Goal: Browse casually

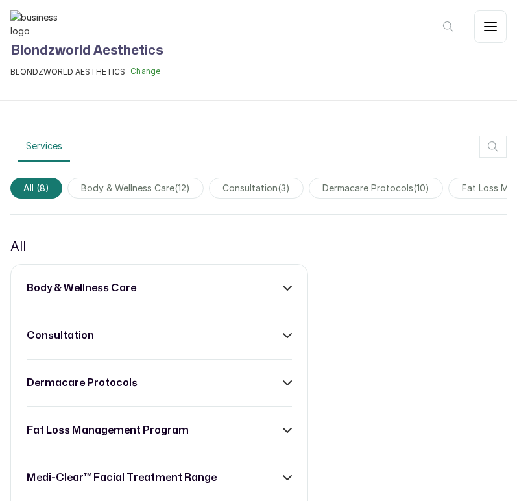
scroll to position [204, 0]
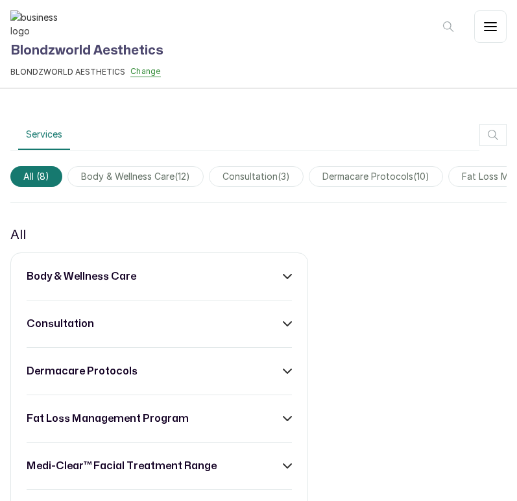
click at [127, 171] on span "body & wellness care ( 12 )" at bounding box center [136, 176] width 136 height 21
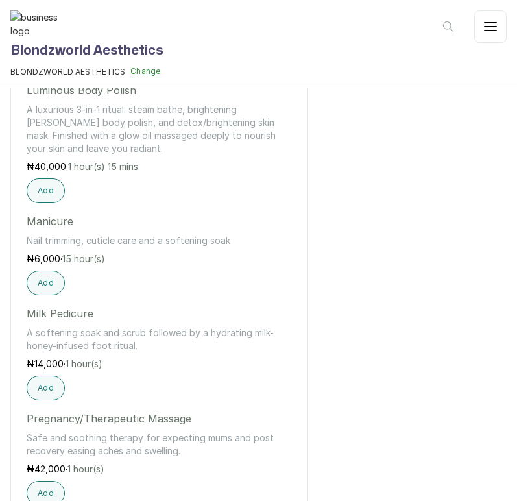
scroll to position [945, 0]
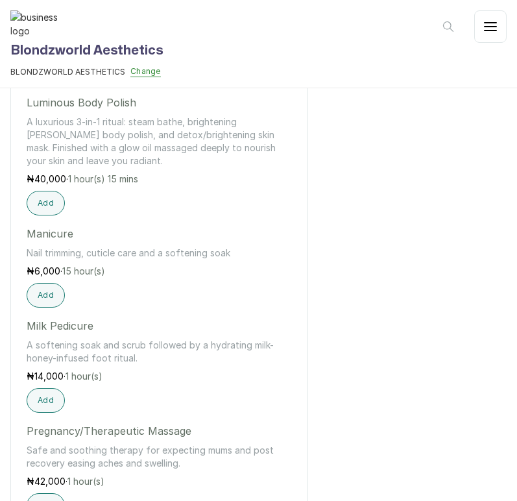
click at [301, 177] on div "body & wellness care Body Polish (No Steam Option) All the benefits of the Lumi…" at bounding box center [159, 190] width 298 height 1352
click at [359, 181] on div "body & wellness care body & wellness care Body Polish (No Steam Option) All the…" at bounding box center [258, 171] width 497 height 1415
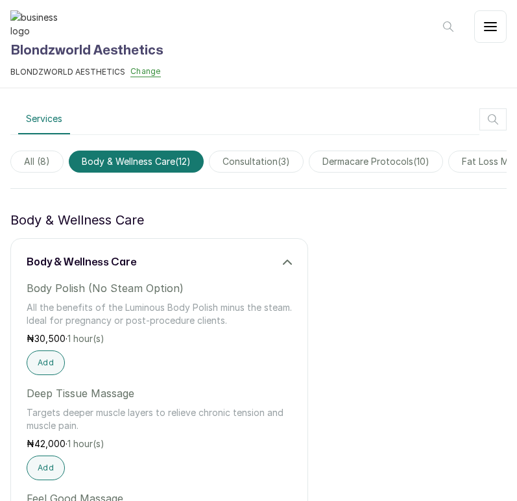
scroll to position [224, 0]
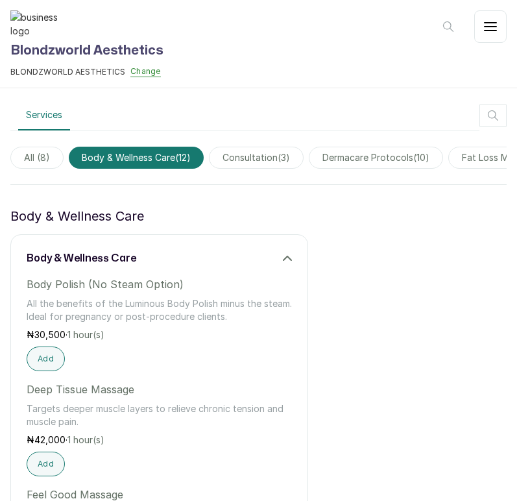
click at [247, 159] on span "consultation ( 3 )" at bounding box center [256, 158] width 95 height 22
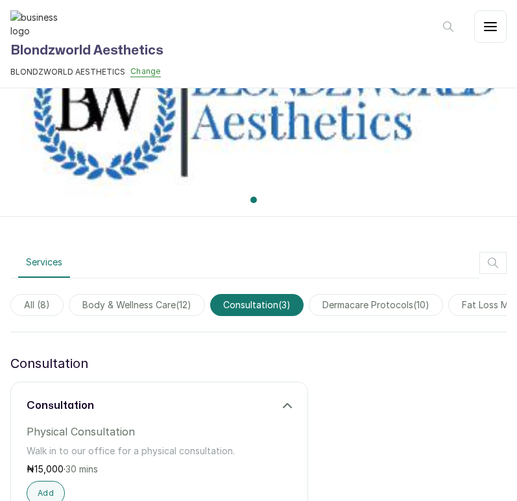
scroll to position [84, 0]
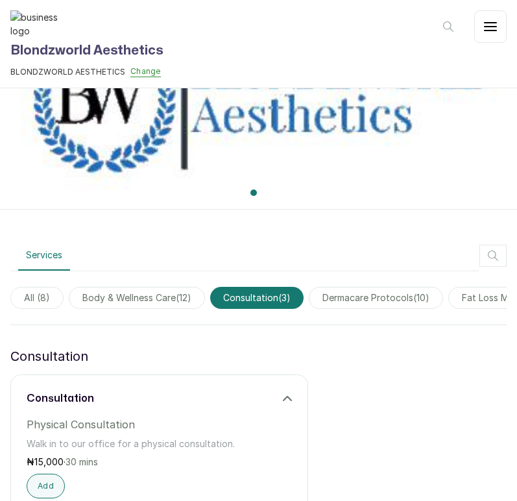
click at [397, 289] on span "dermacare protocols ( 10 )" at bounding box center [376, 298] width 134 height 22
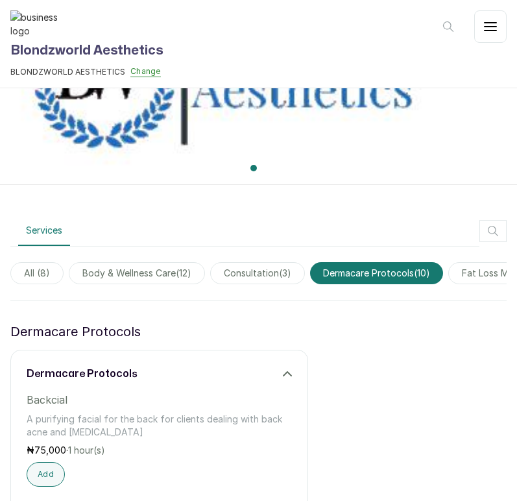
scroll to position [63, 0]
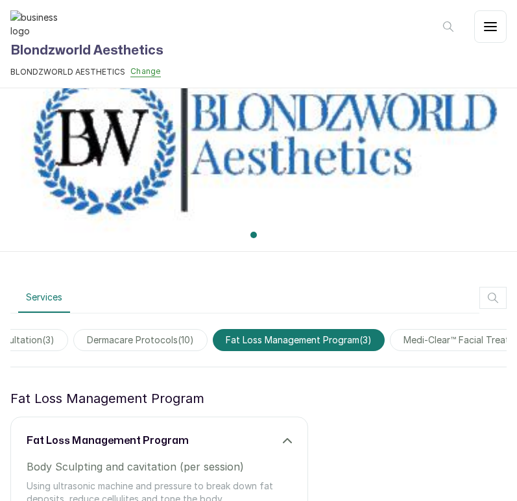
scroll to position [0, 0]
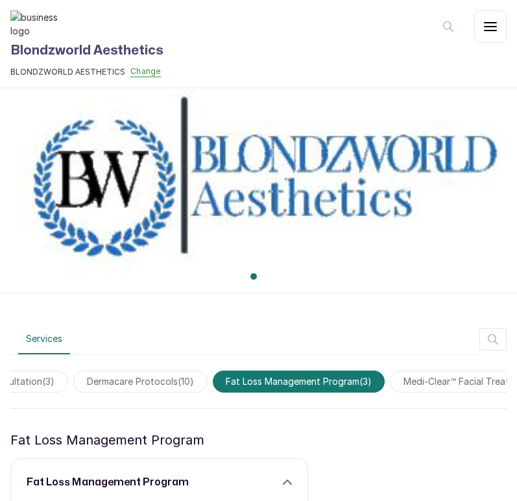
click at [445, 373] on span "medi-clear™ facial treatment range ( 6 )" at bounding box center [488, 382] width 197 height 22
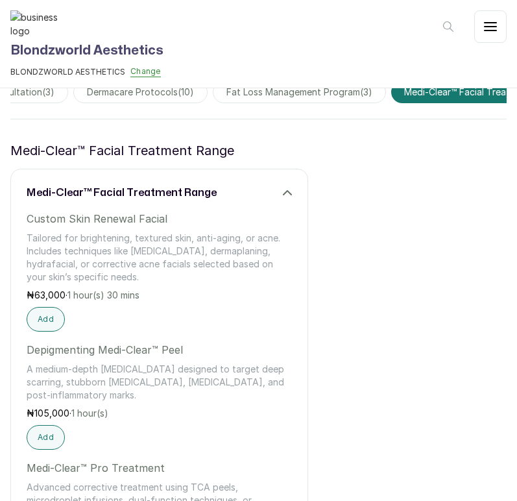
scroll to position [274, 0]
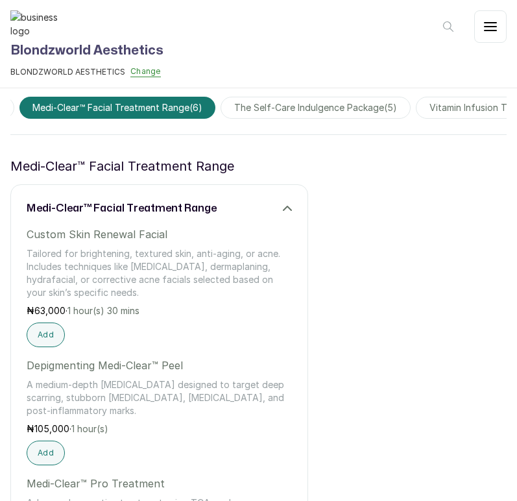
scroll to position [0, 652]
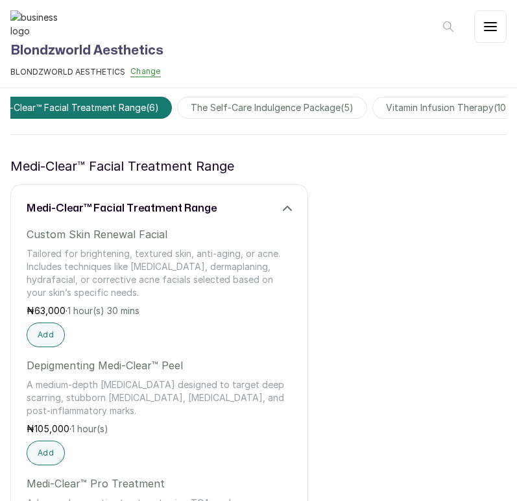
click at [298, 104] on span "the self-care indulgence package ( 5 )" at bounding box center [272, 108] width 190 height 22
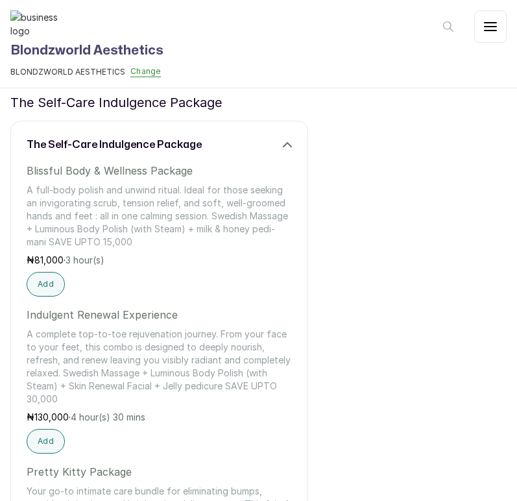
scroll to position [198, 0]
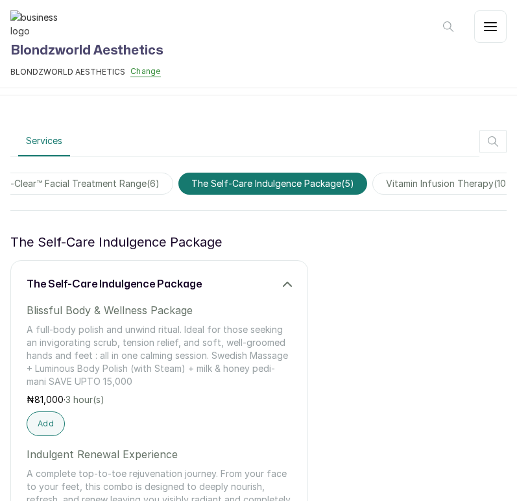
click at [464, 174] on span "vitamin infusion therapy ( 10 )" at bounding box center [448, 184] width 151 height 22
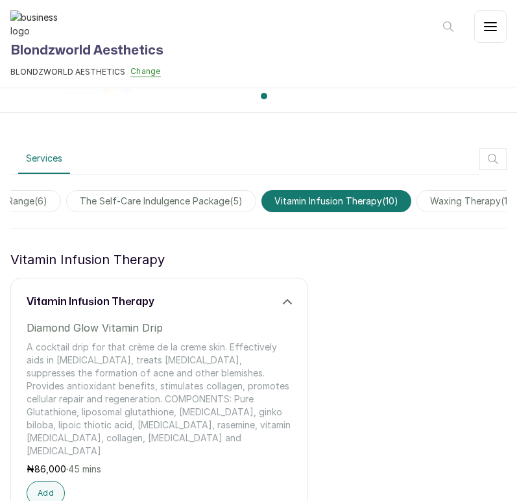
scroll to position [0, 815]
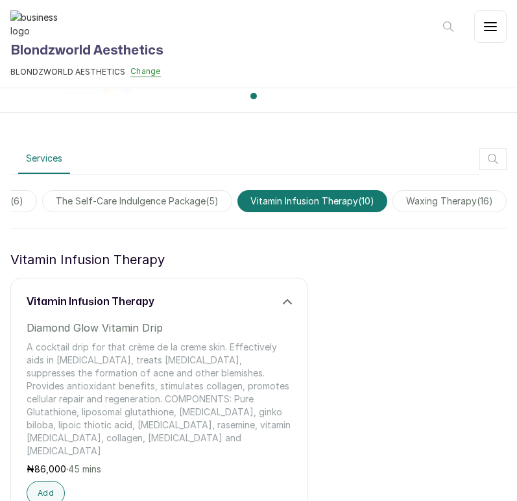
click at [460, 199] on span "waxing therapy ( 16 )" at bounding box center [450, 201] width 114 height 22
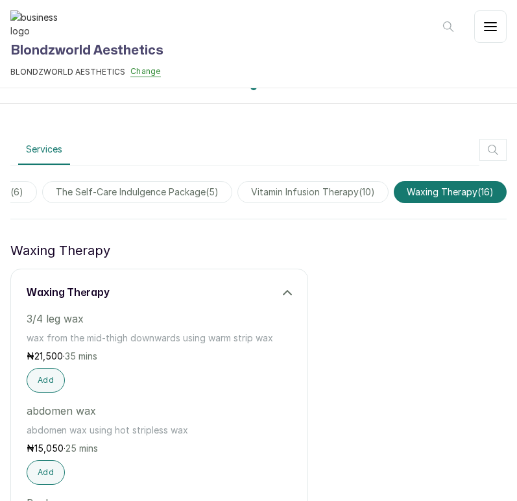
scroll to position [180, 0]
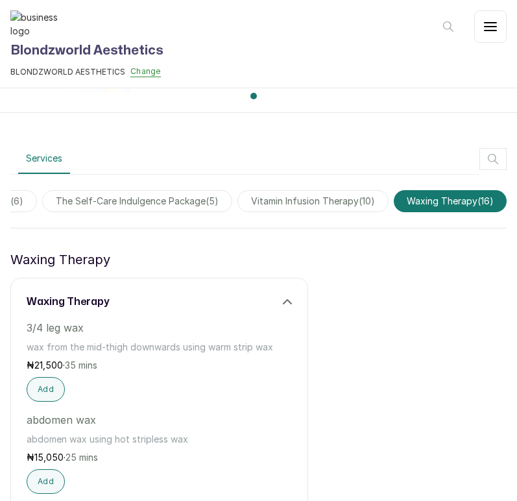
click at [36, 124] on div at bounding box center [258, 128] width 517 height 31
